Goal: Transaction & Acquisition: Purchase product/service

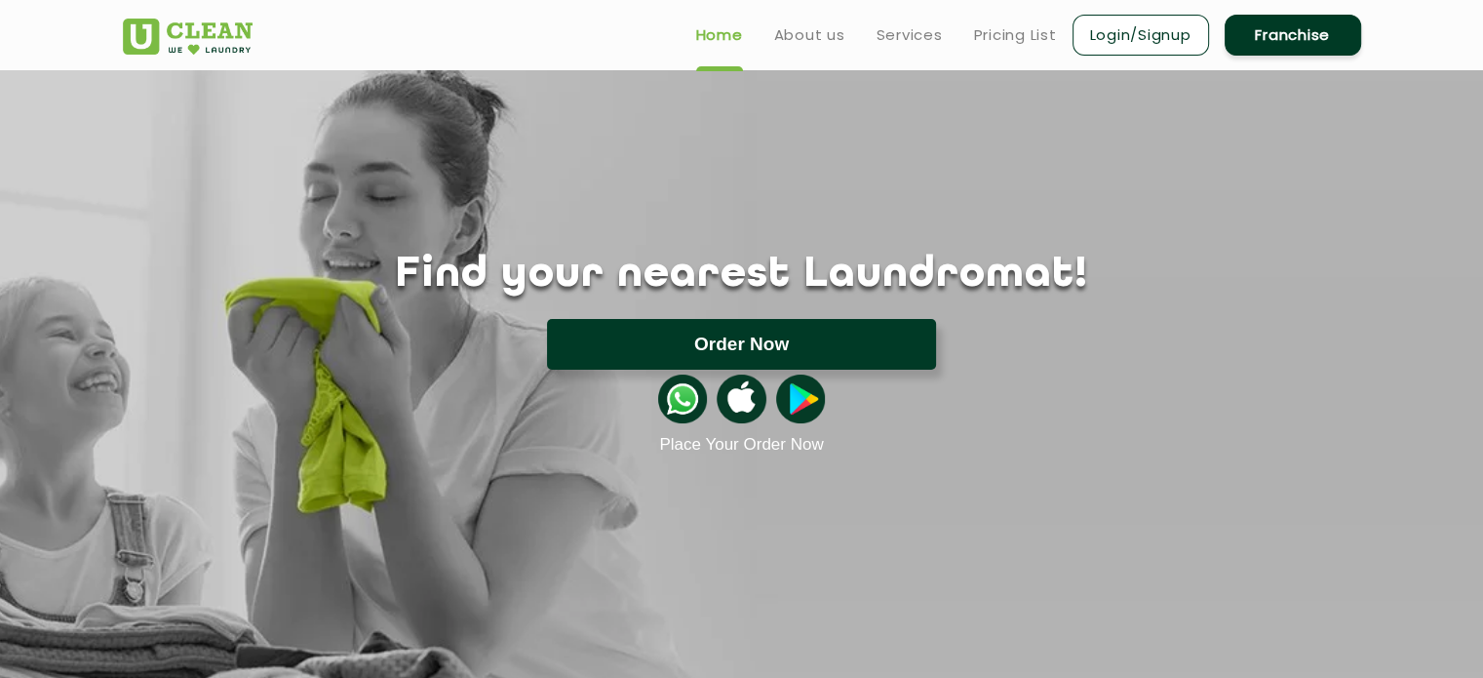
click at [726, 338] on button "Order Now" at bounding box center [741, 344] width 389 height 51
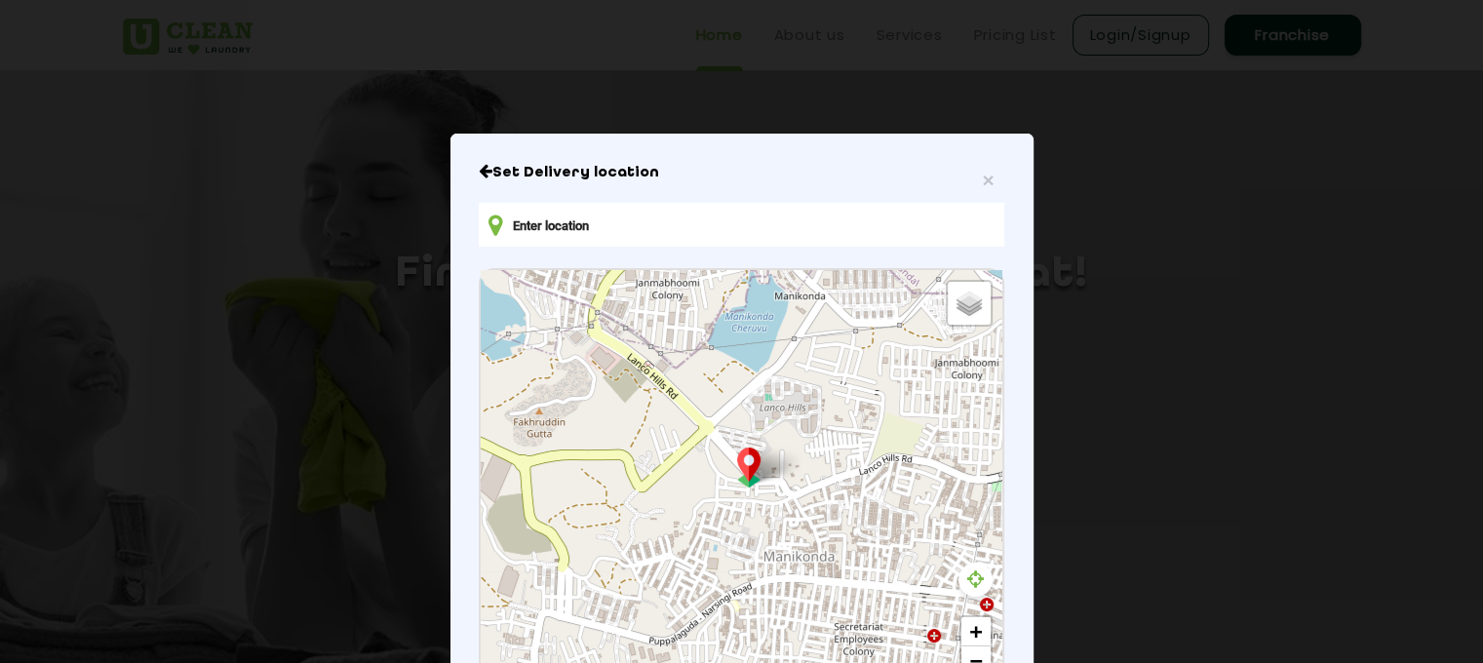
click at [969, 576] on icon at bounding box center [975, 580] width 17 height 20
drag, startPoint x: 807, startPoint y: 156, endPoint x: 815, endPoint y: 86, distance: 70.6
click at [815, 86] on div "× Set Delivery location Default Satellite + − Leaflet | © OpenStreetMap contrib…" at bounding box center [741, 331] width 1483 height 663
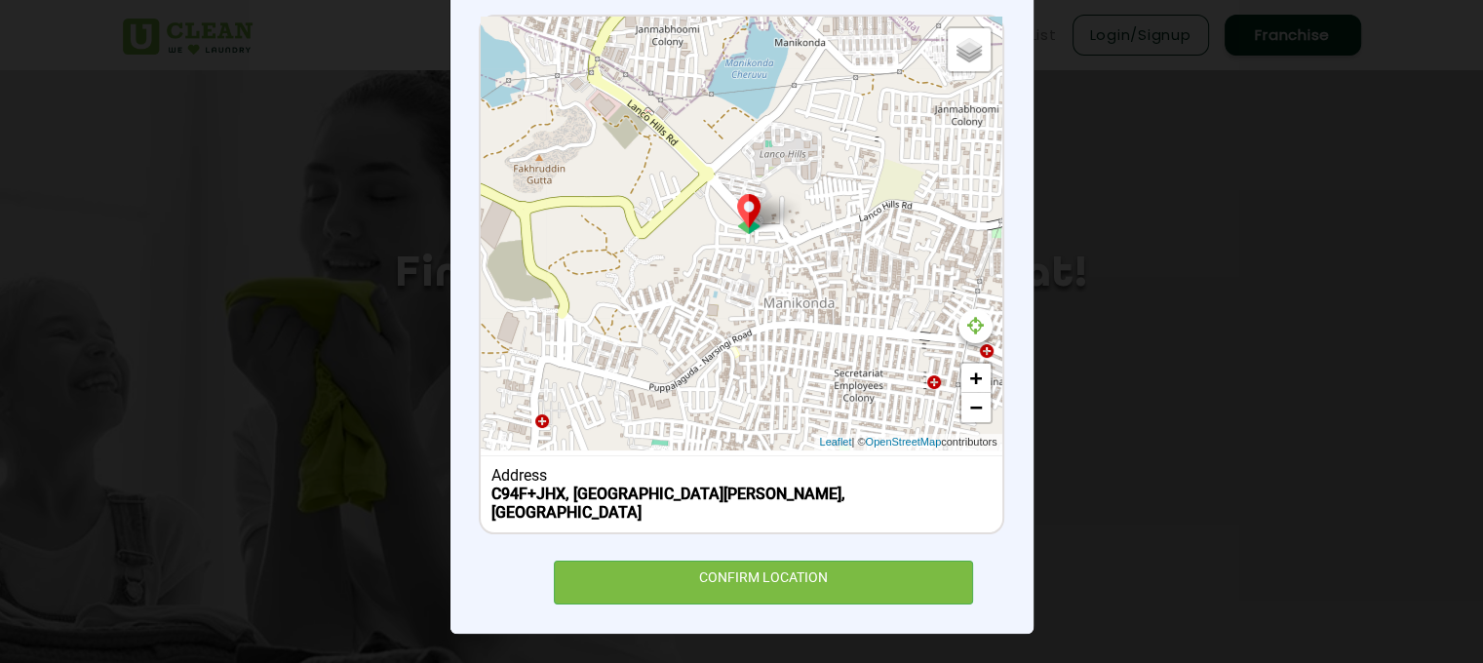
scroll to position [252, 0]
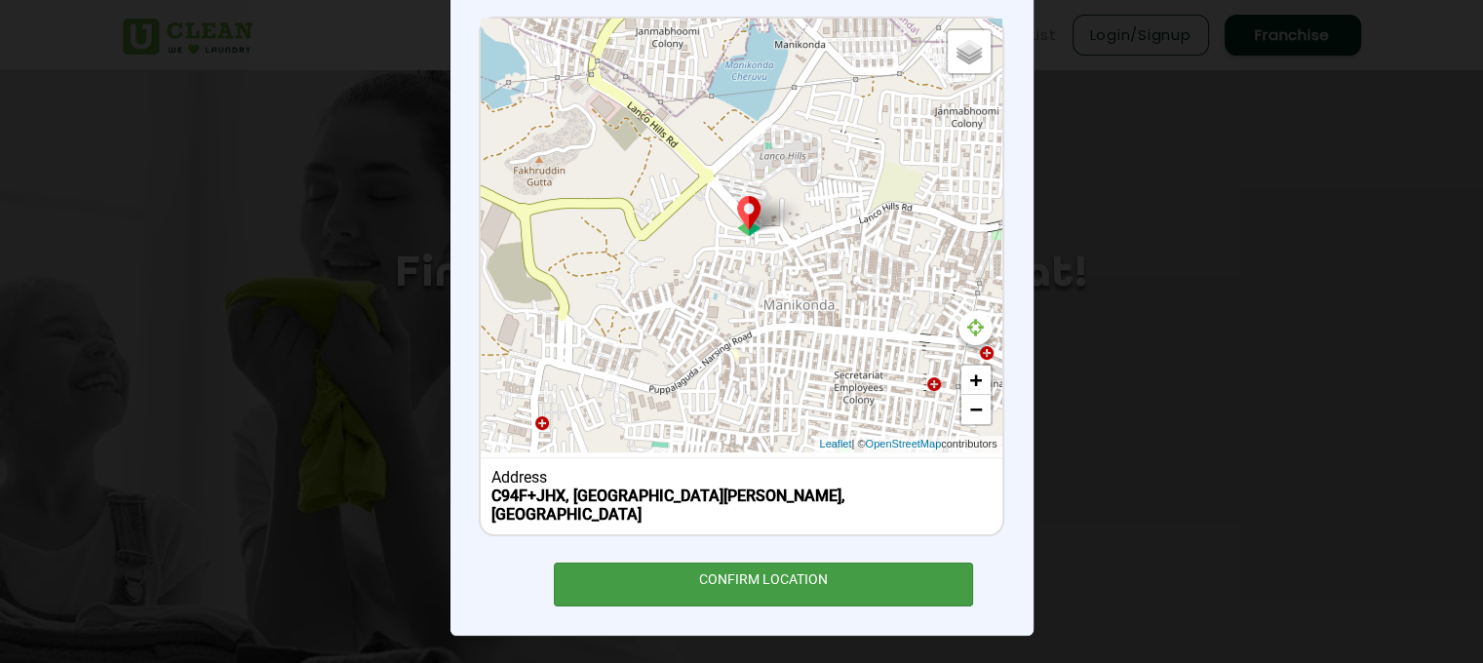
click at [770, 588] on div "CONFIRM LOCATION" at bounding box center [764, 585] width 420 height 44
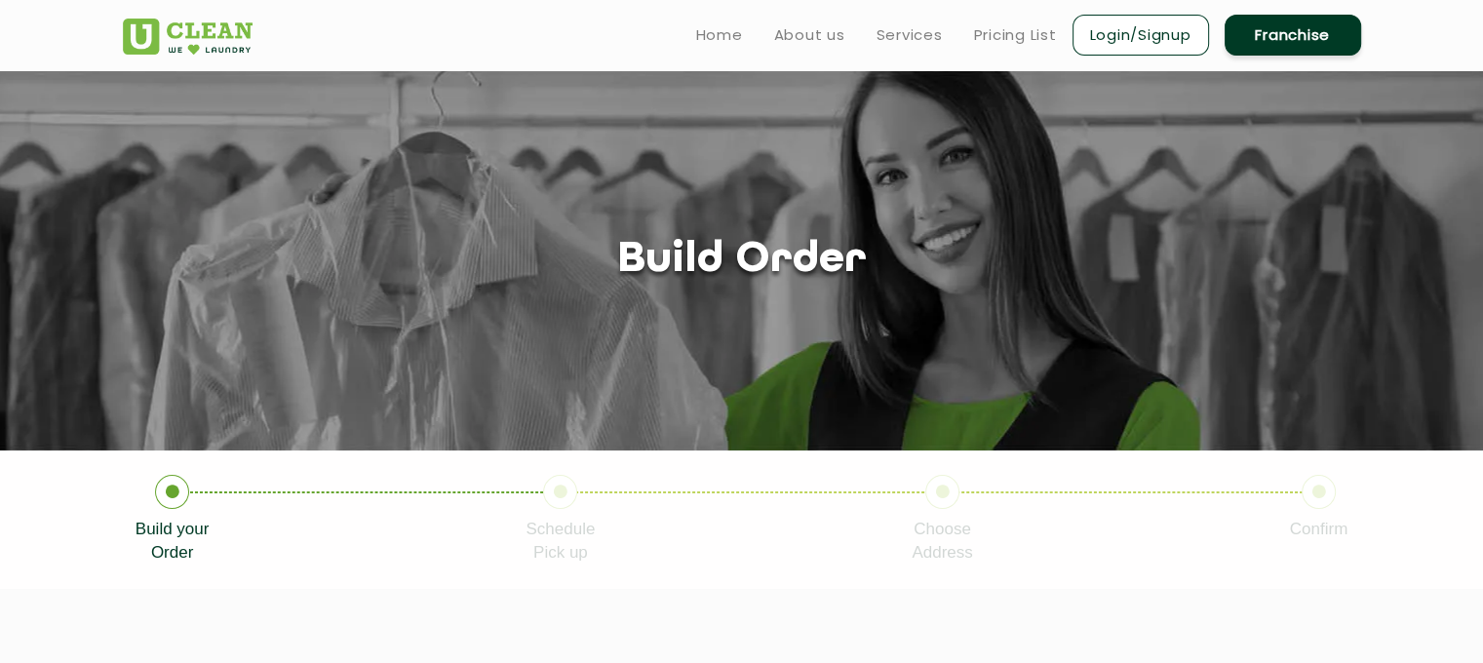
click at [726, 255] on h1 "Build order" at bounding box center [742, 261] width 250 height 50
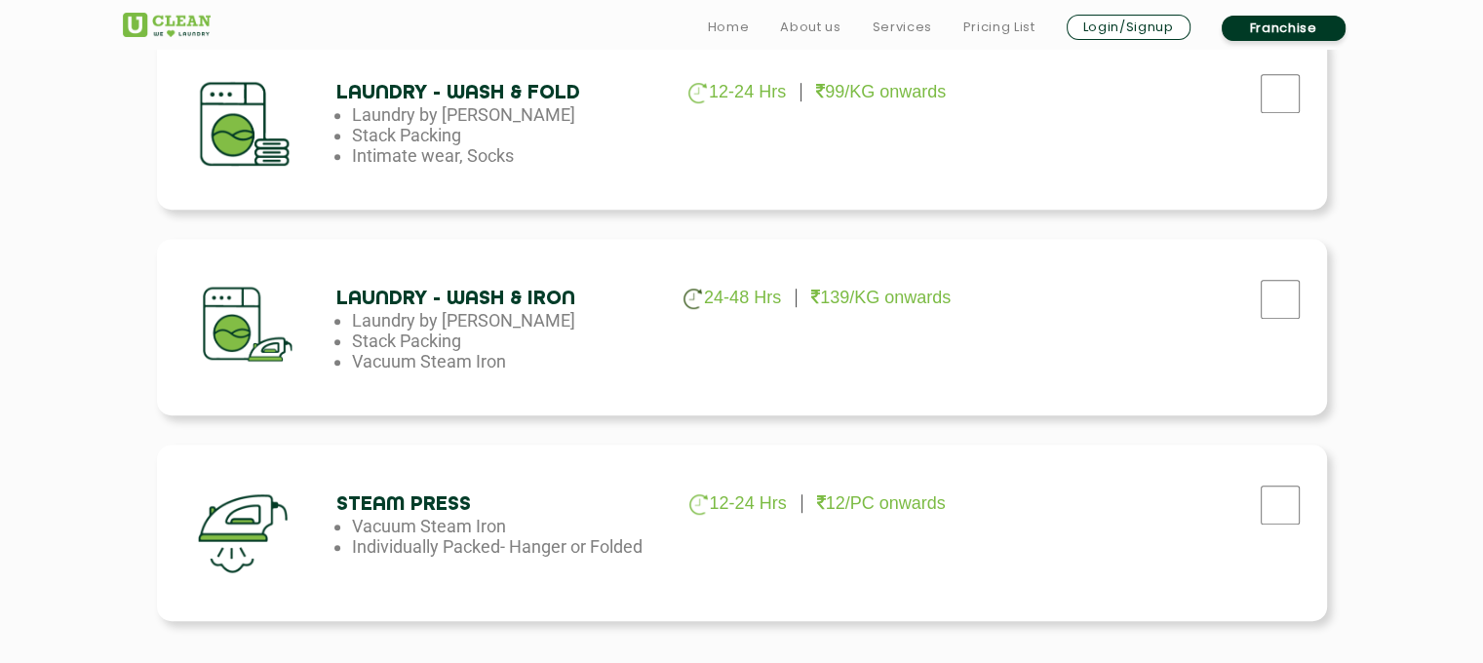
scroll to position [1143, 0]
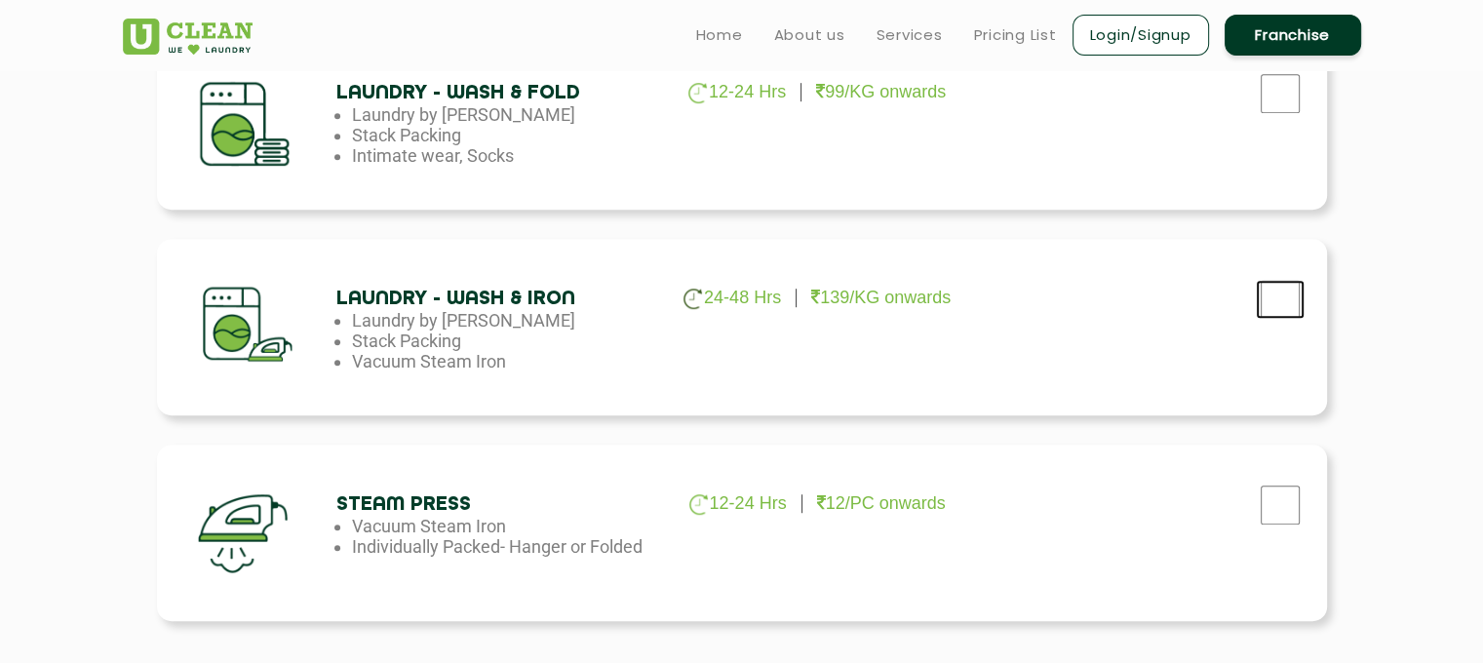
click at [1283, 309] on input "checkbox" at bounding box center [1280, 299] width 49 height 39
checkbox input "true"
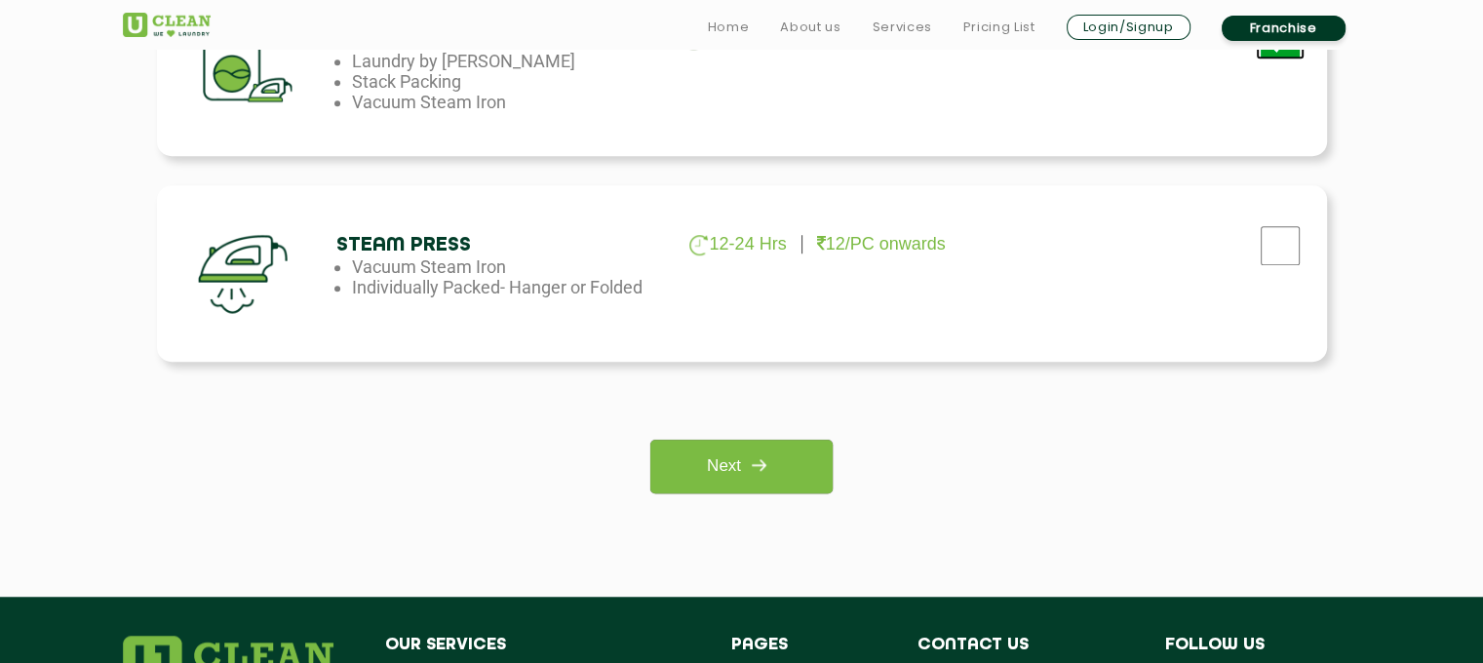
scroll to position [1403, 0]
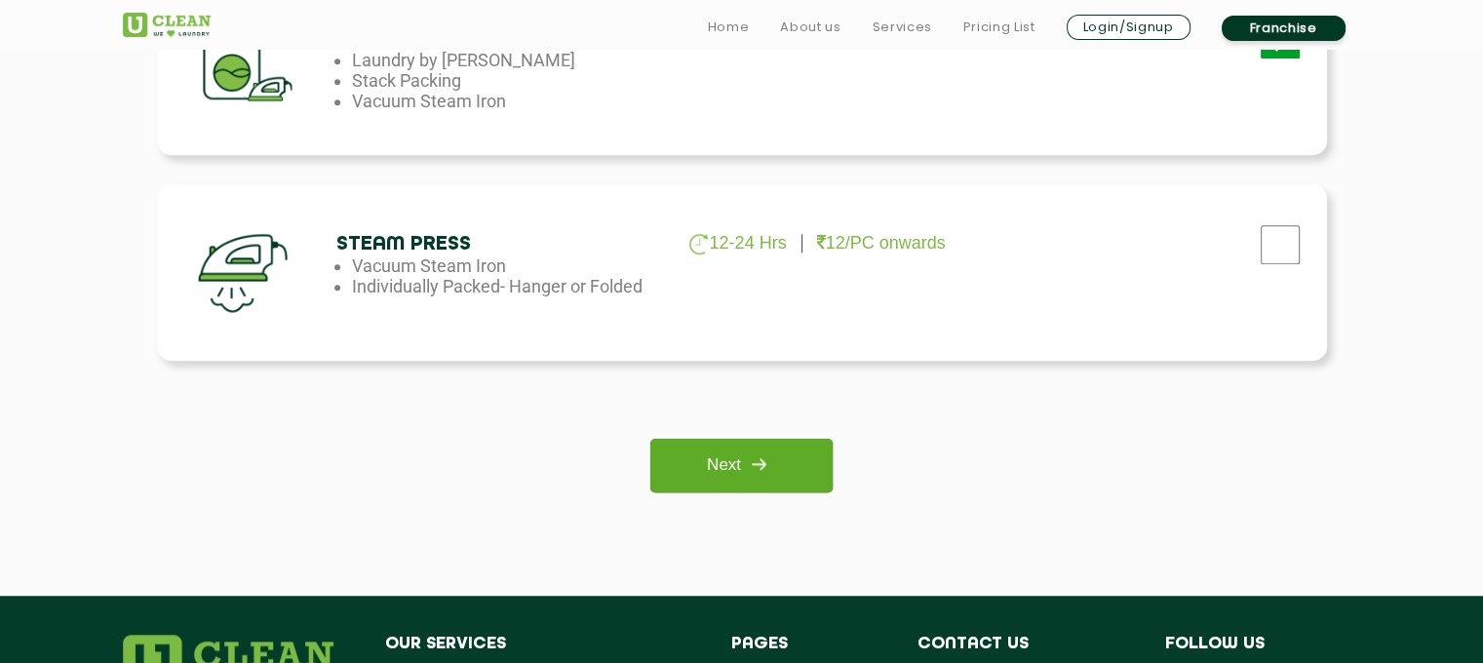
click at [788, 463] on link "Next" at bounding box center [741, 466] width 182 height 54
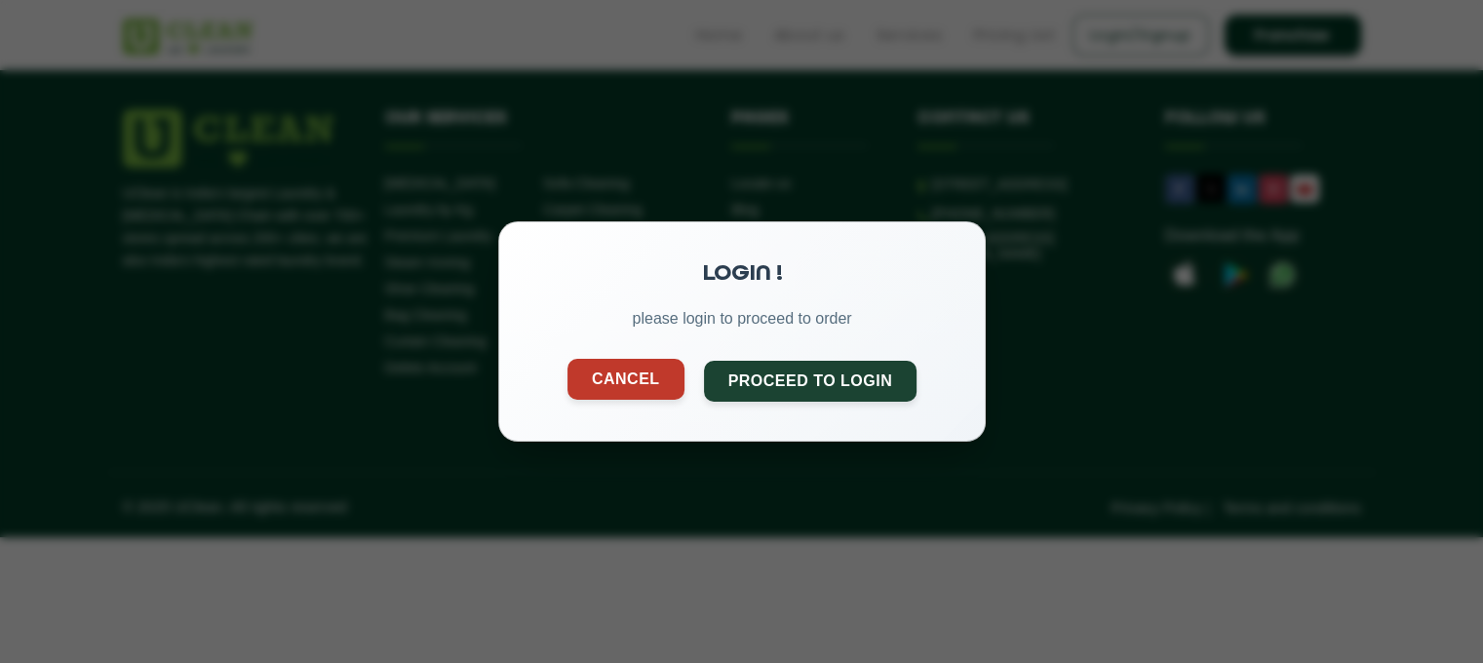
click at [649, 380] on button "Cancel" at bounding box center [625, 379] width 117 height 41
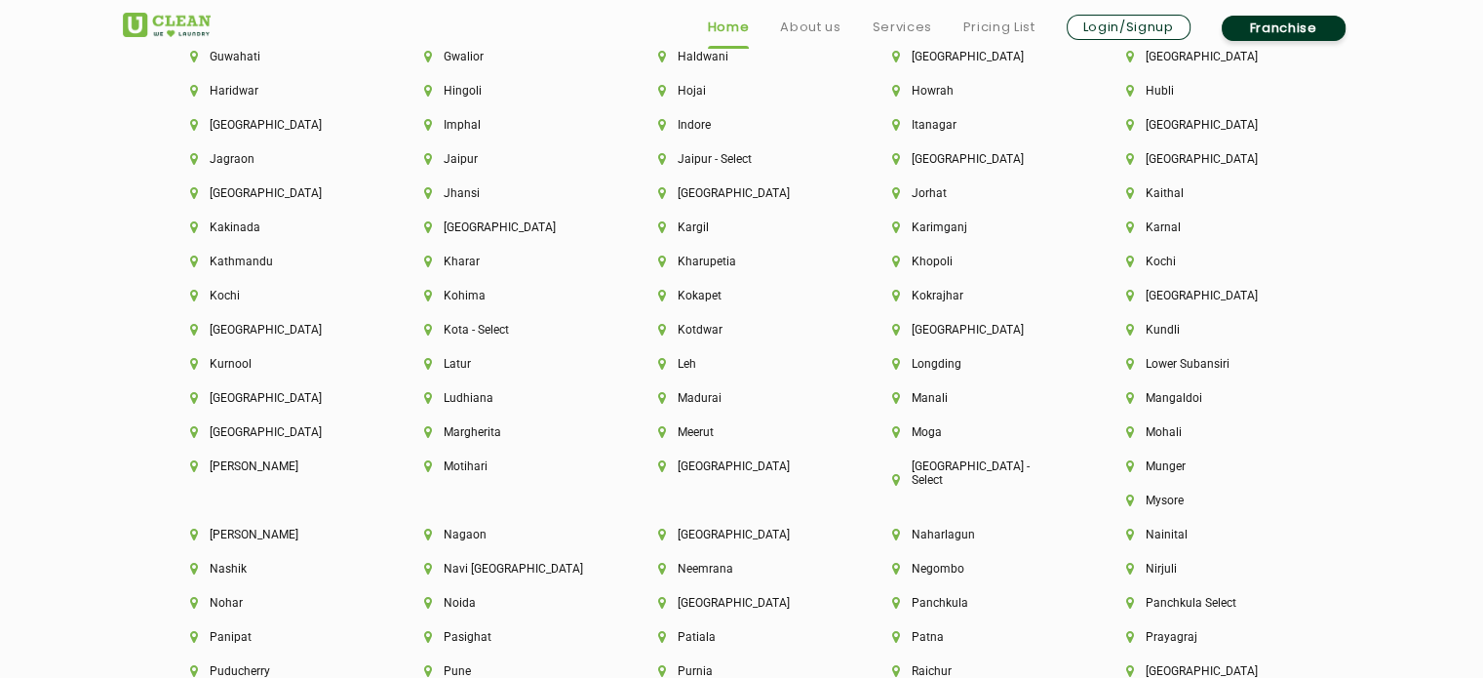
scroll to position [4815, 0]
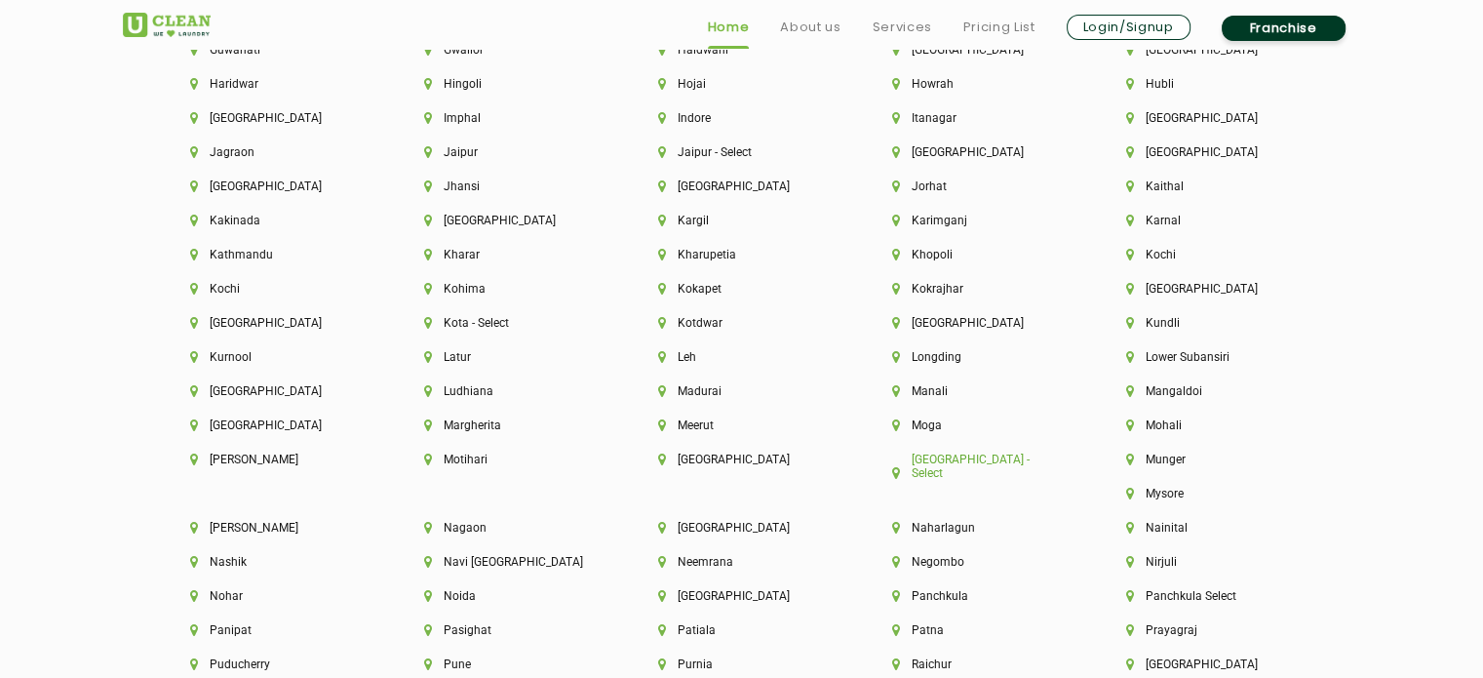
click at [976, 474] on li "[GEOGRAPHIC_DATA] - Select" at bounding box center [976, 465] width 168 height 27
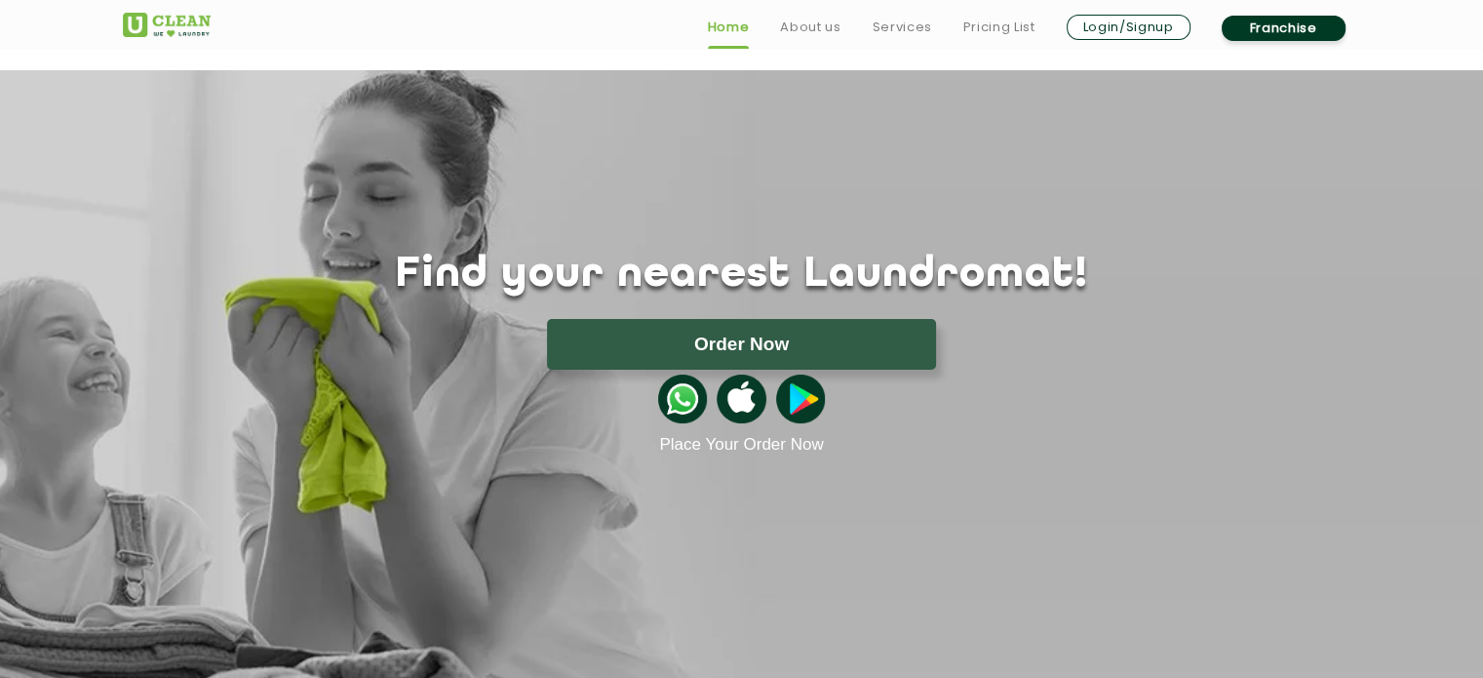
scroll to position [3390, 0]
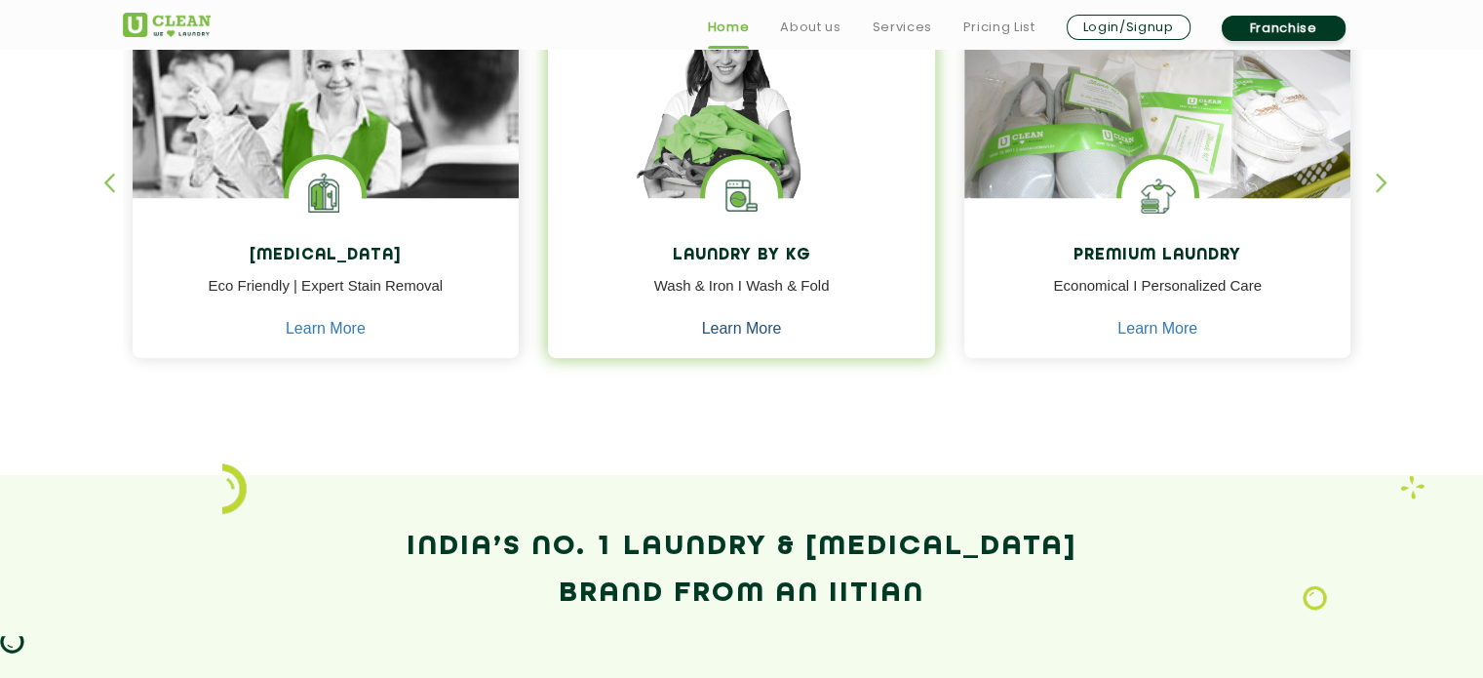
click at [720, 336] on link "Learn More" at bounding box center [742, 329] width 80 height 18
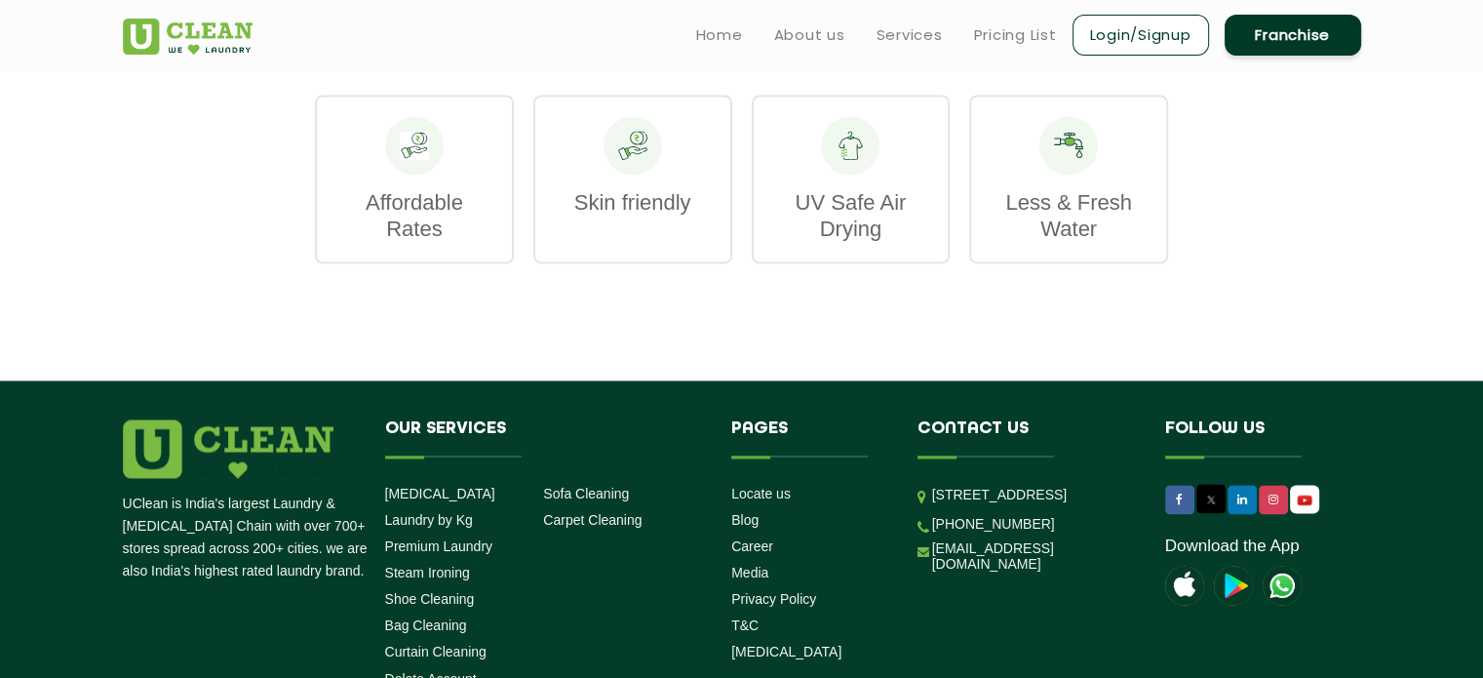
scroll to position [3026, 0]
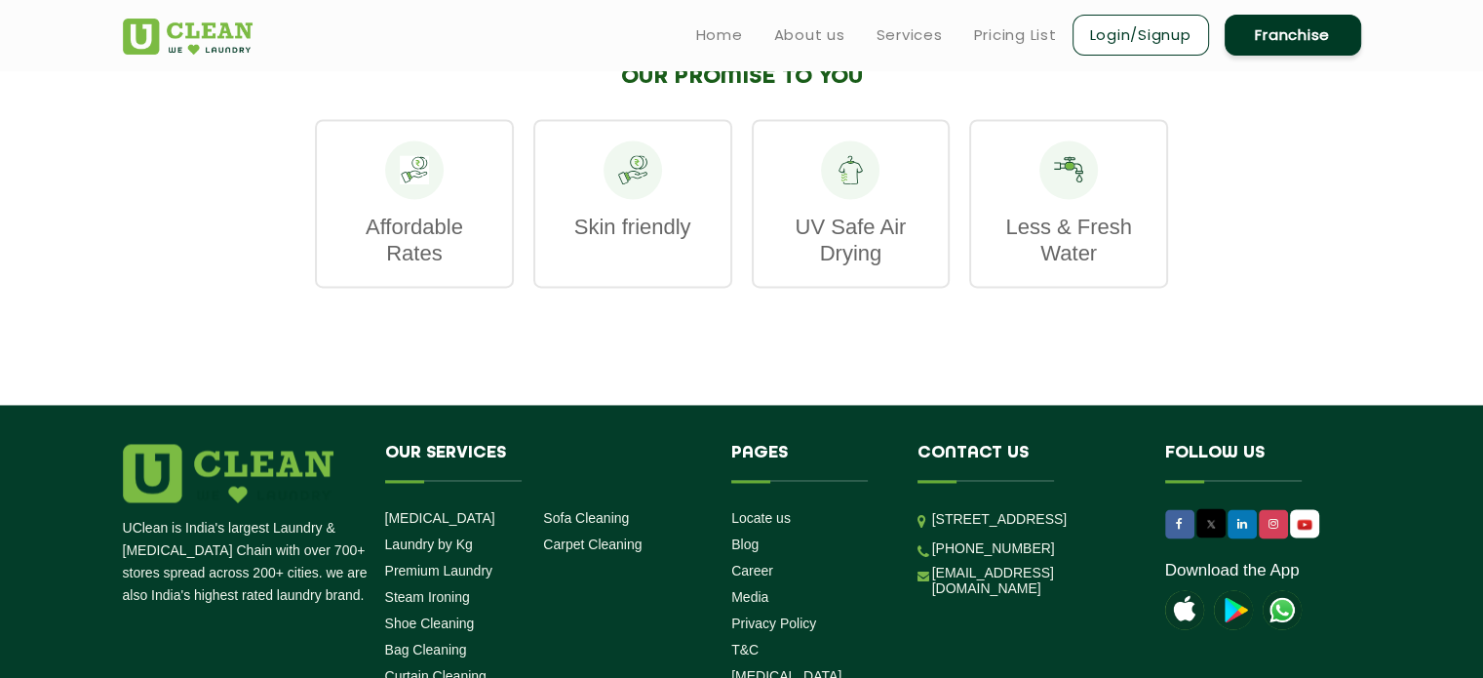
click at [412, 266] on p "Affordable Rates" at bounding box center [414, 240] width 156 height 53
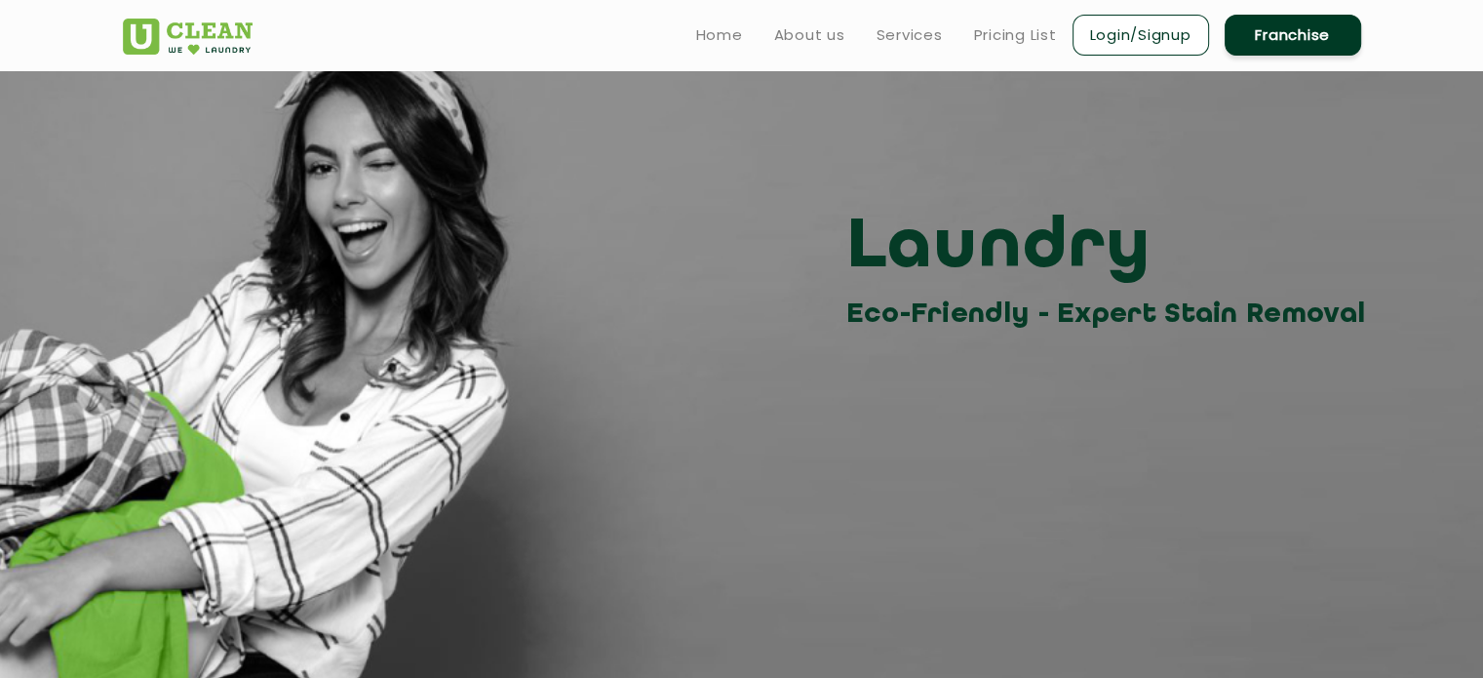
scroll to position [0, 0]
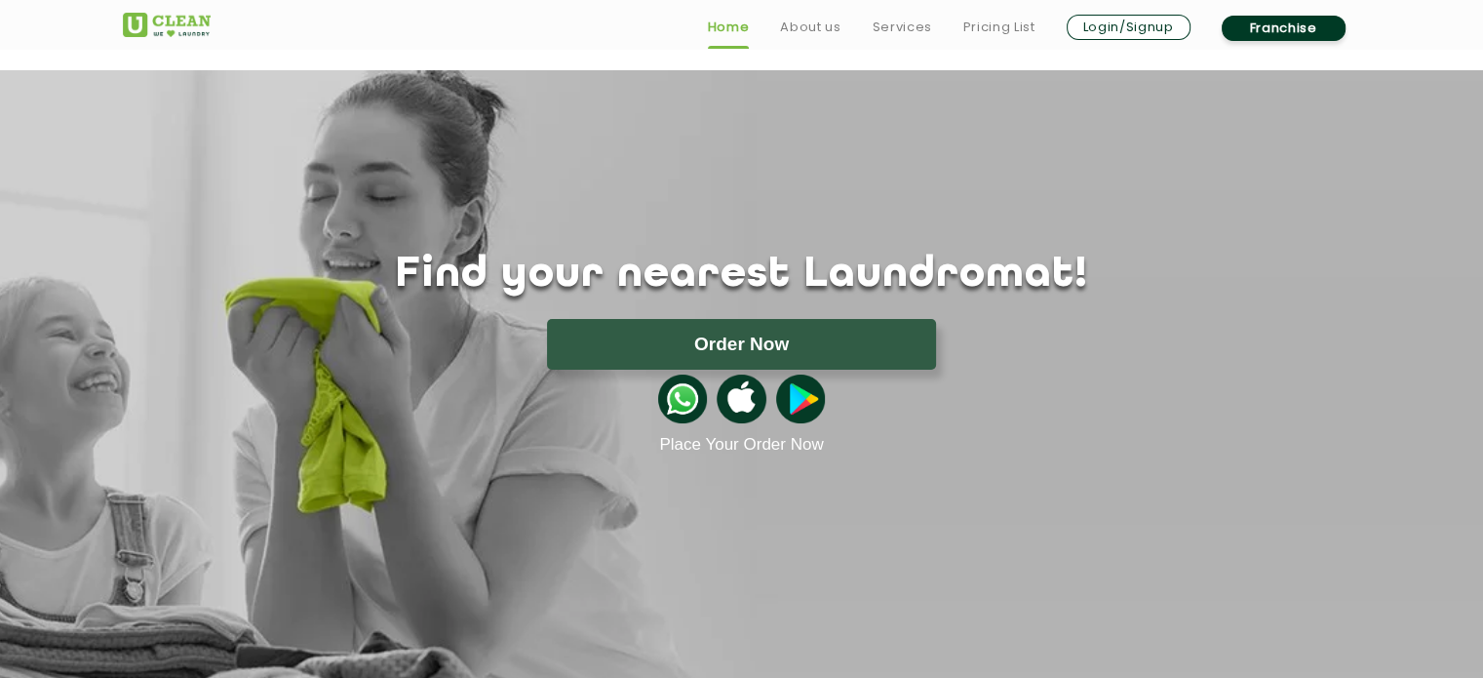
scroll to position [928, 0]
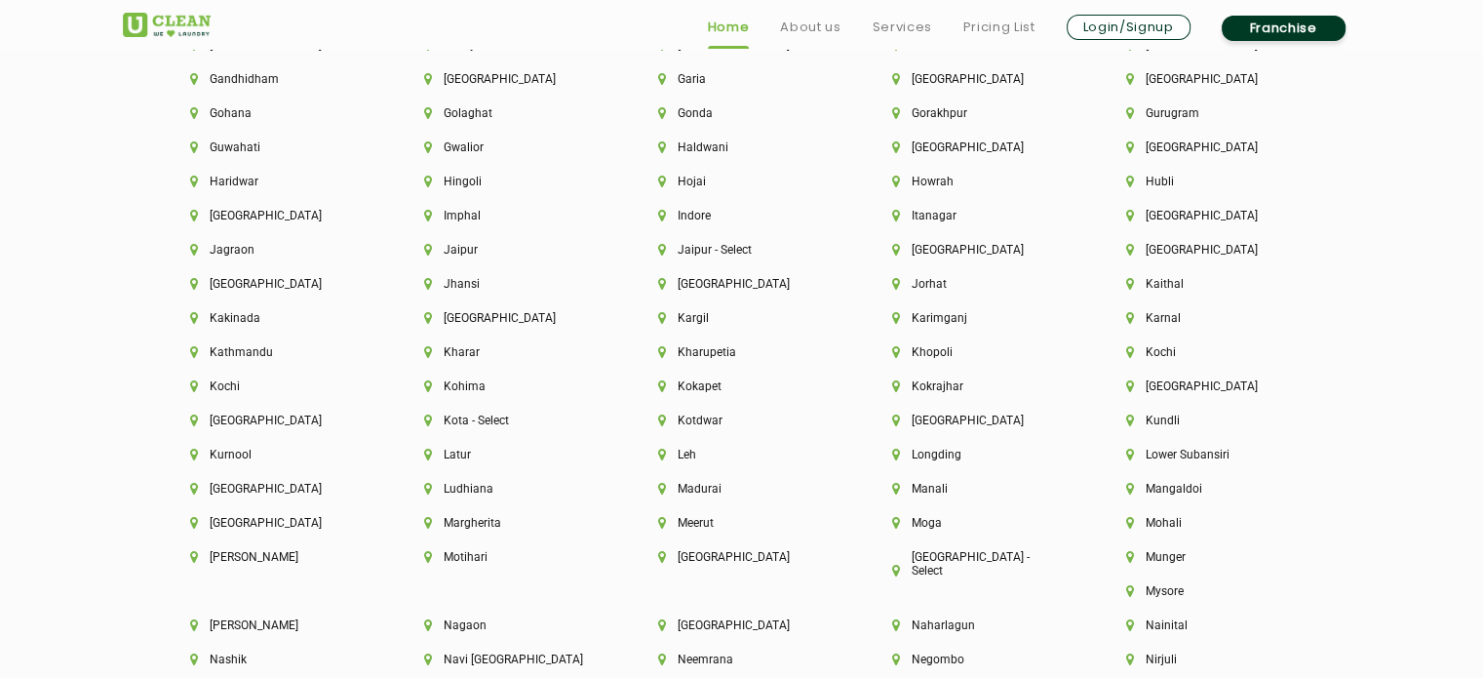
scroll to position [4716, 0]
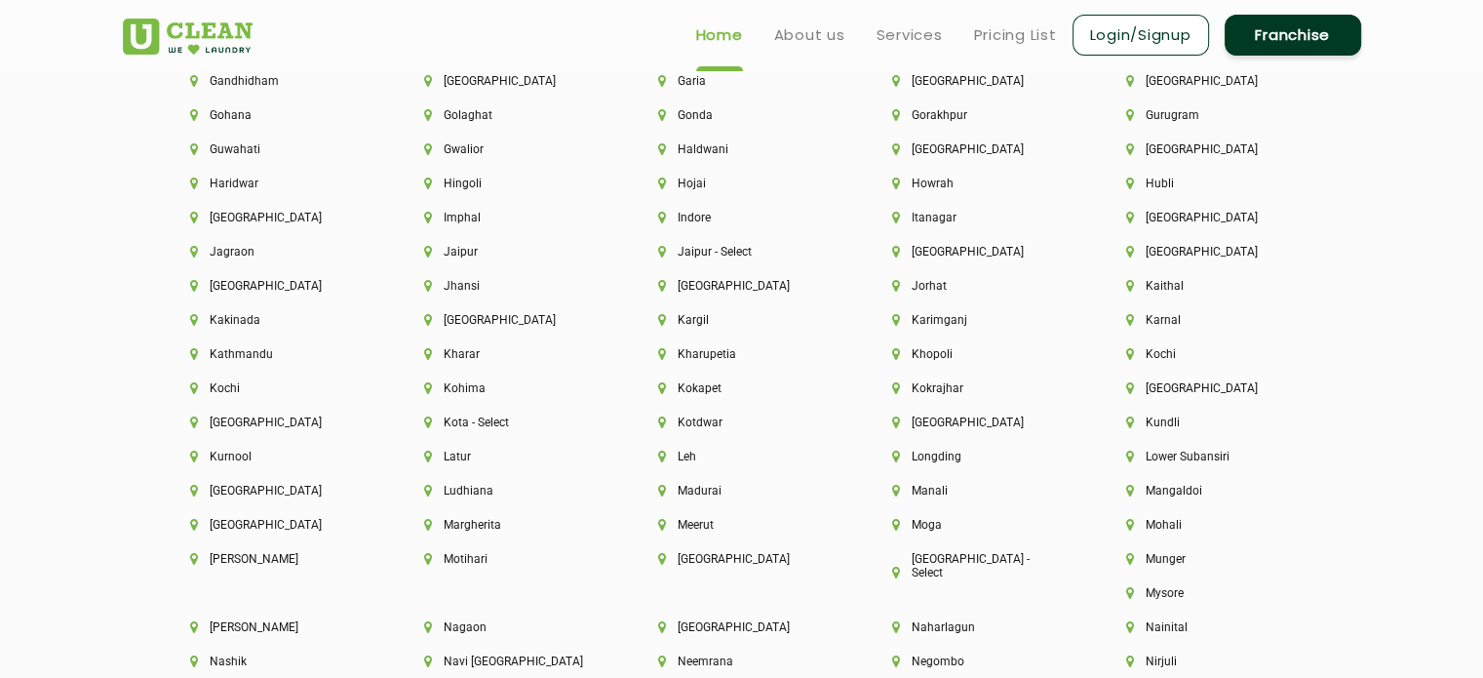
click at [242, 233] on div "[GEOGRAPHIC_DATA]" at bounding box center [274, 228] width 234 height 34
click at [242, 223] on li "[GEOGRAPHIC_DATA]" at bounding box center [274, 218] width 168 height 14
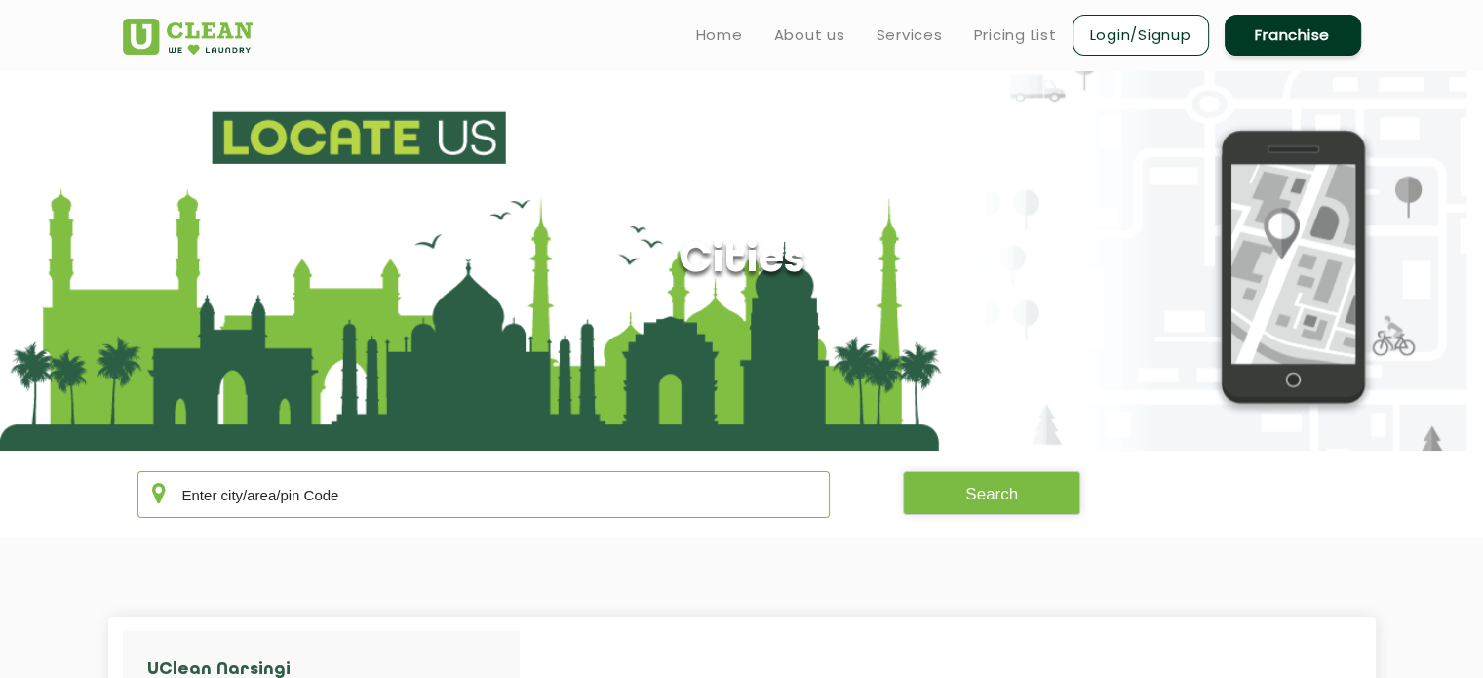
click at [328, 492] on input "text" at bounding box center [483, 494] width 693 height 47
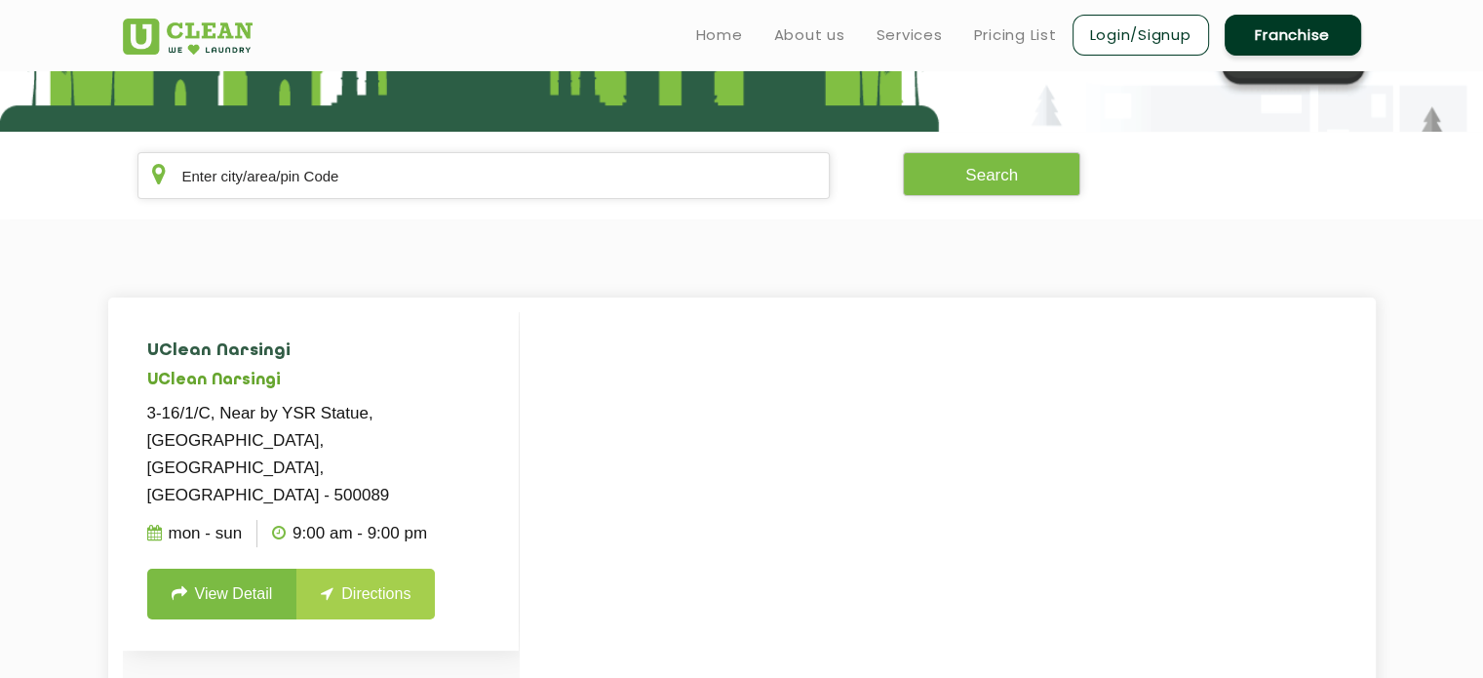
click at [379, 569] on link "Directions" at bounding box center [365, 594] width 138 height 51
